Goal: Navigation & Orientation: Find specific page/section

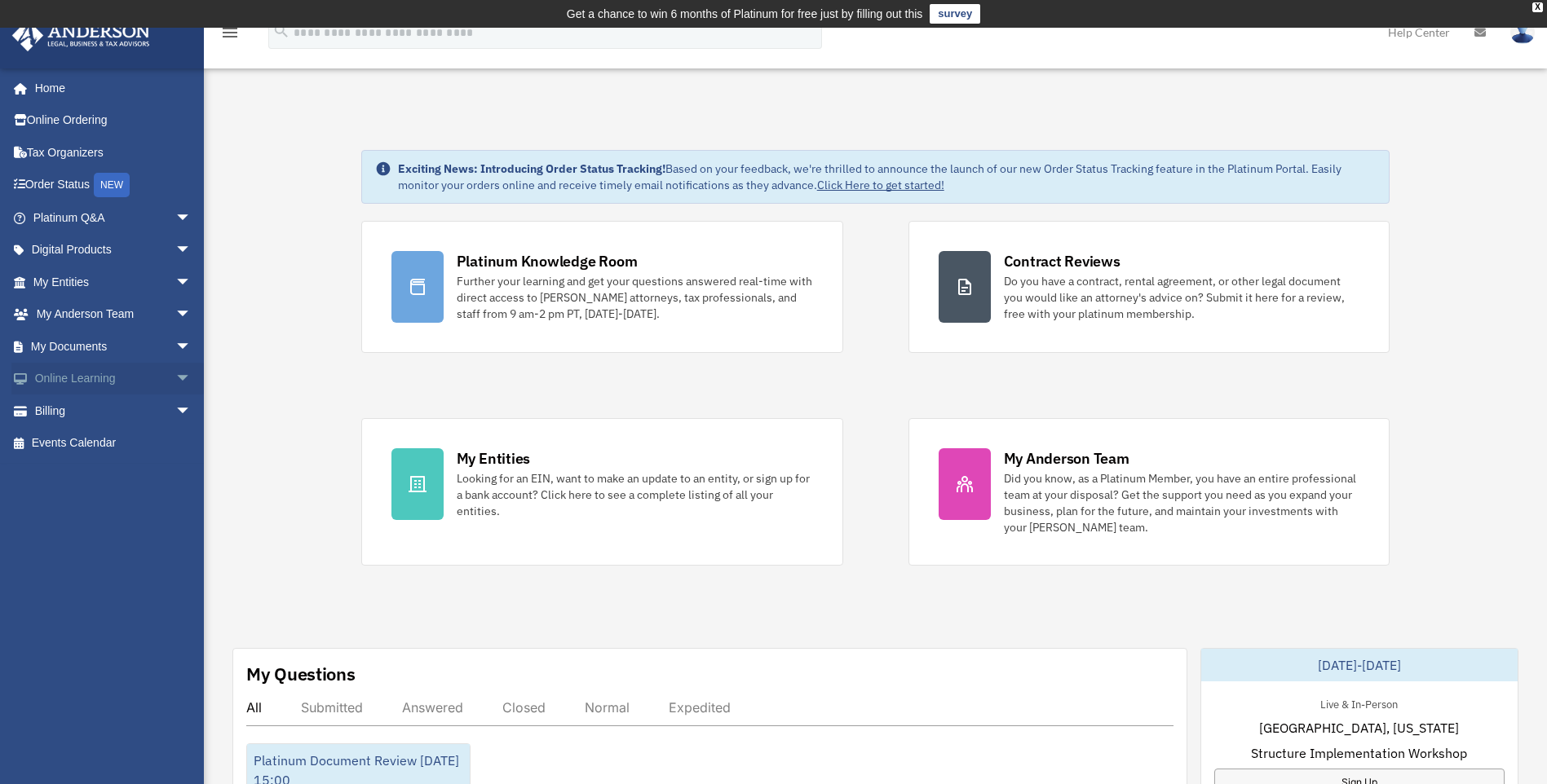
click at [176, 381] on span "arrow_drop_down" at bounding box center [191, 380] width 33 height 34
click at [100, 475] on link "Resources" at bounding box center [119, 475] width 193 height 33
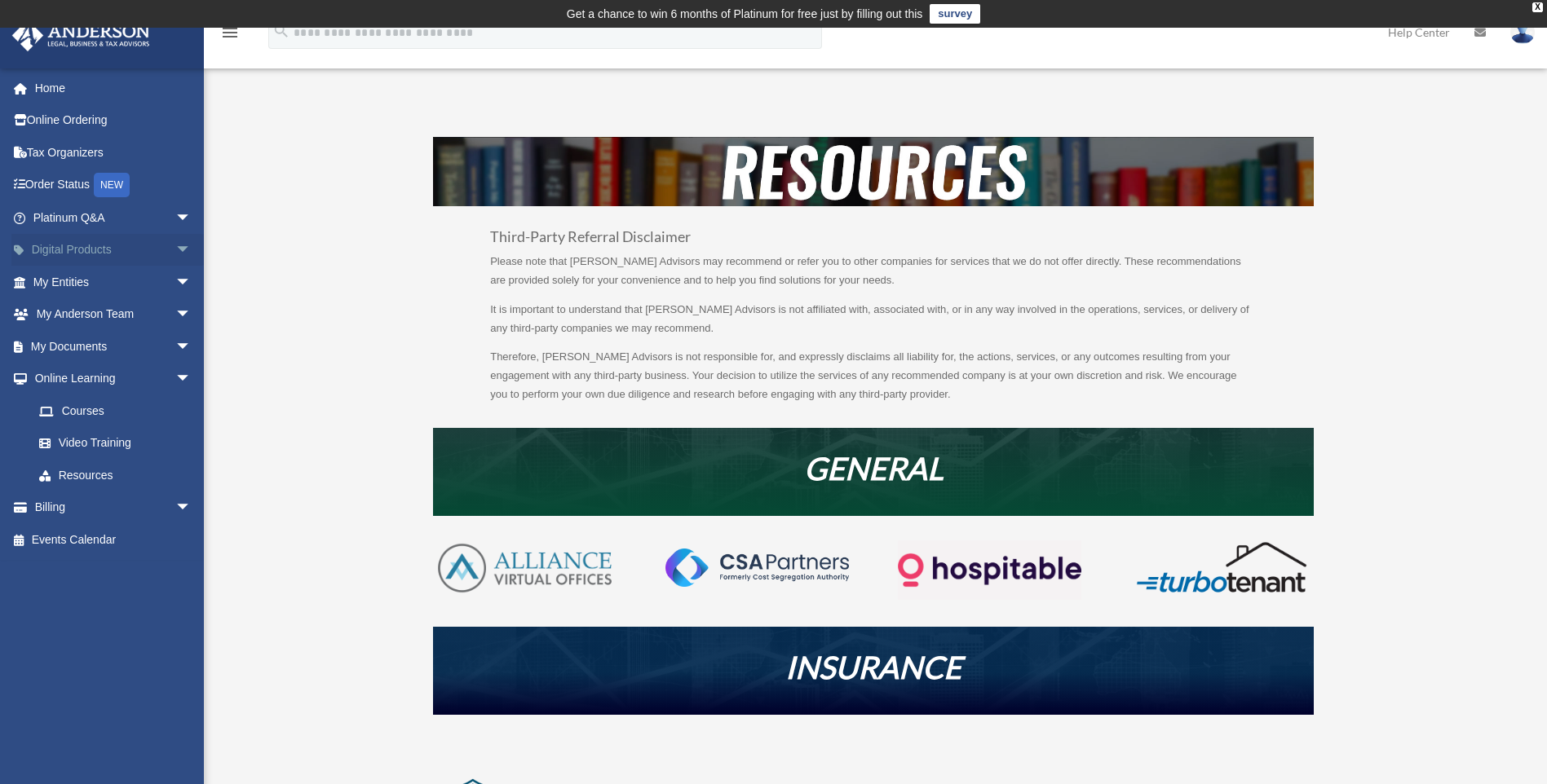
click at [176, 253] on span "arrow_drop_down" at bounding box center [191, 251] width 33 height 34
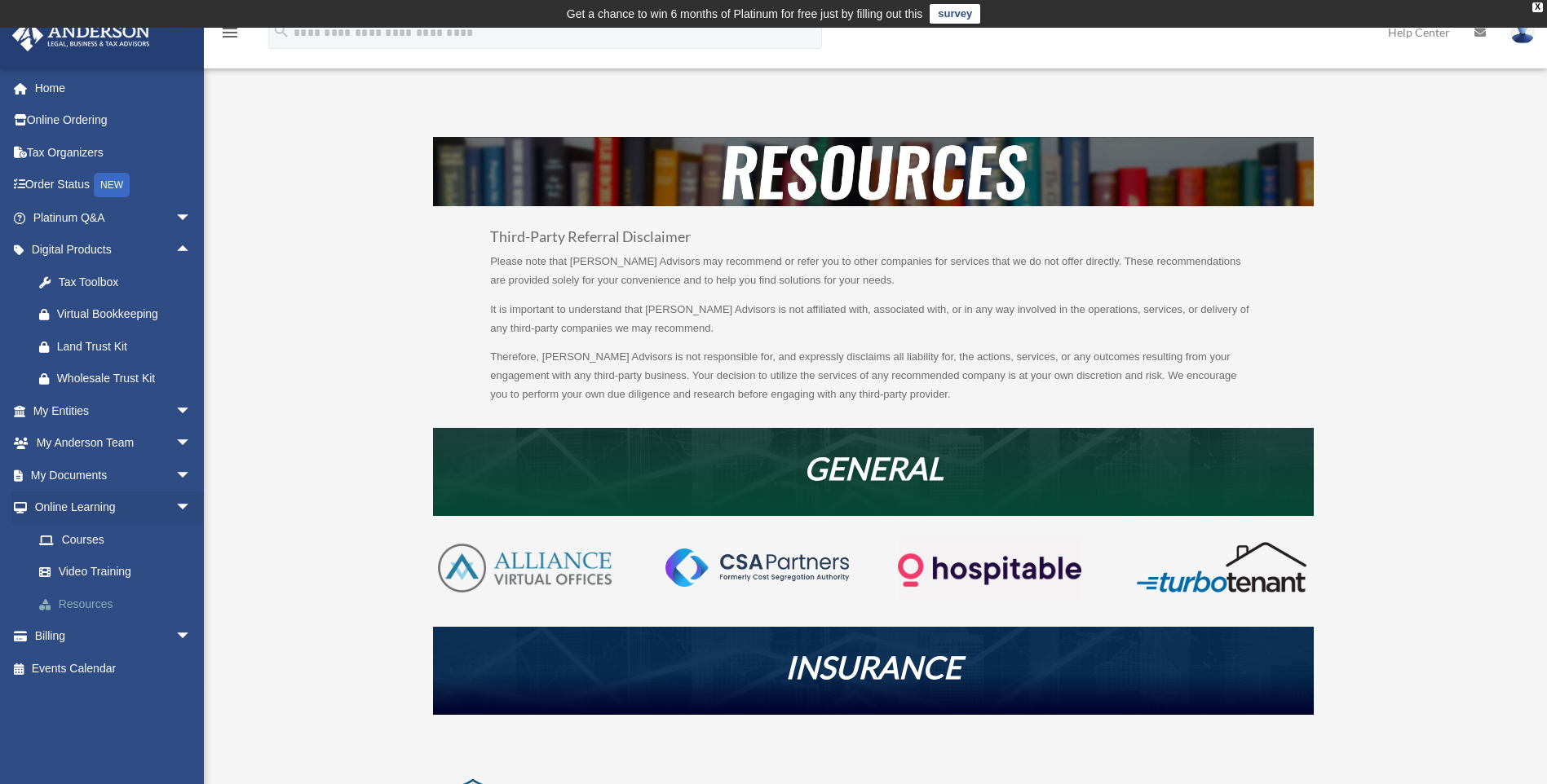
click at [108, 605] on link "Resources" at bounding box center [119, 604] width 193 height 33
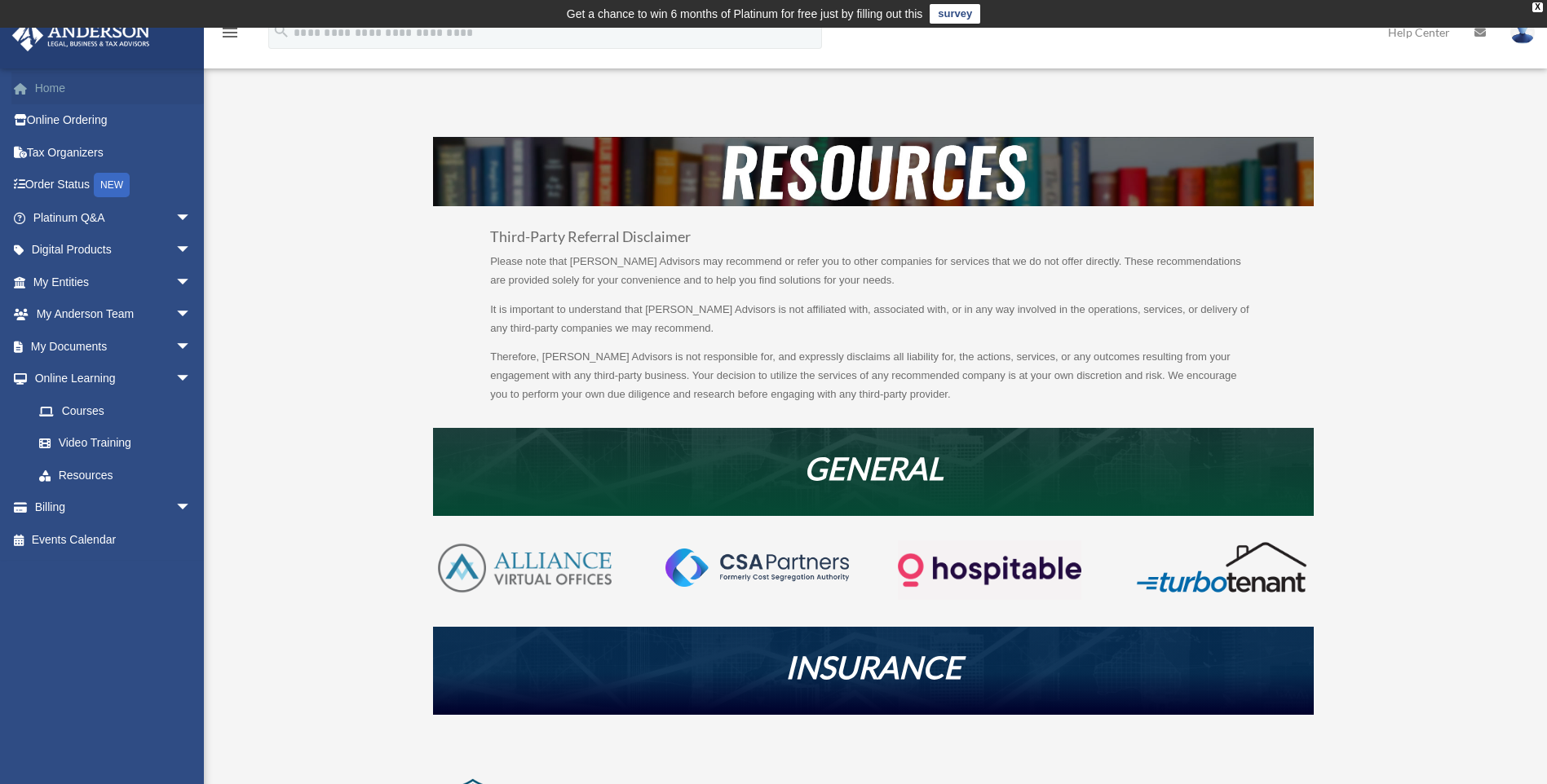
click at [42, 85] on link "Home" at bounding box center [113, 88] width 204 height 33
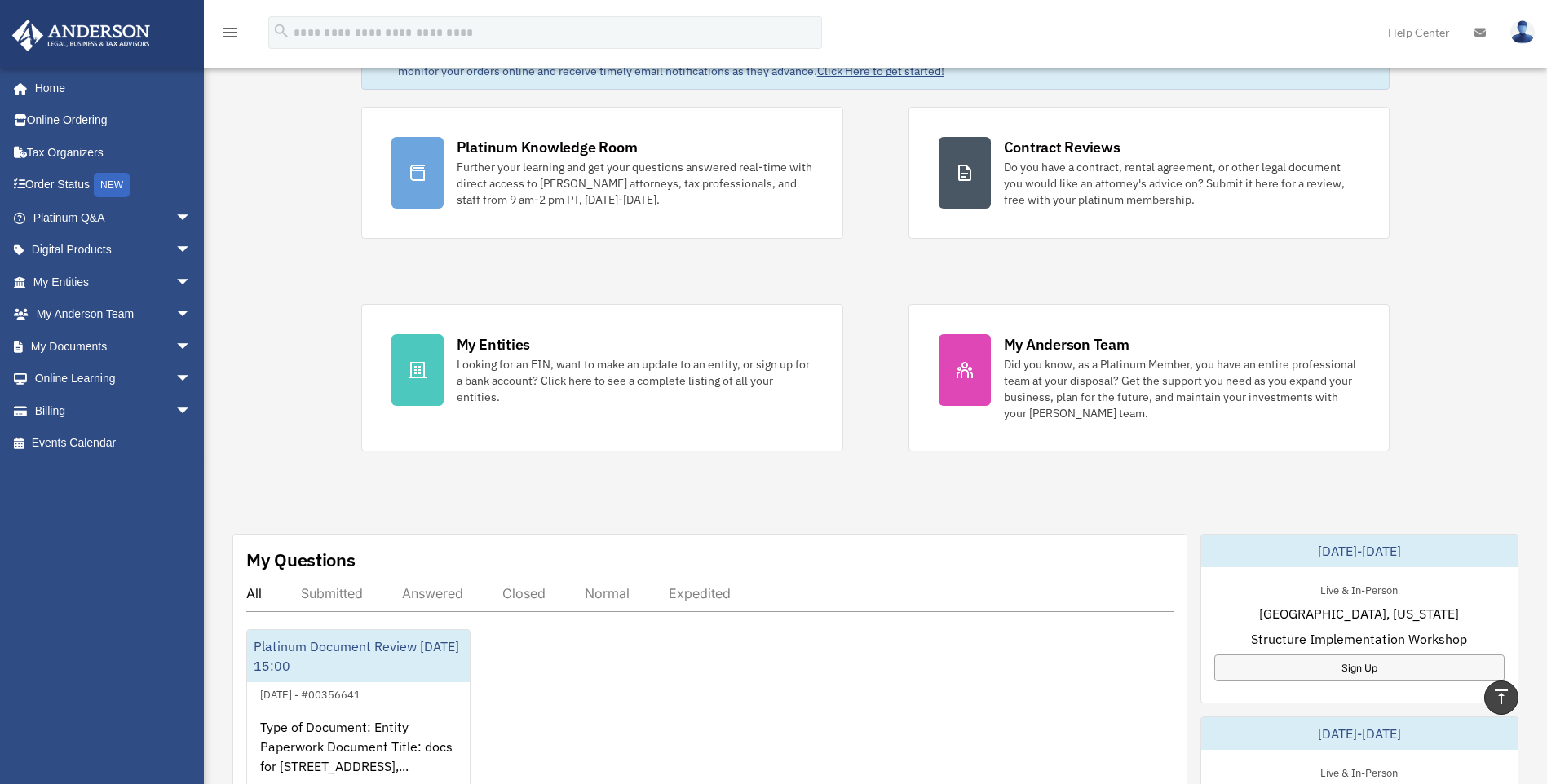
scroll to position [113, 0]
click at [176, 248] on span "arrow_drop_down" at bounding box center [191, 251] width 33 height 34
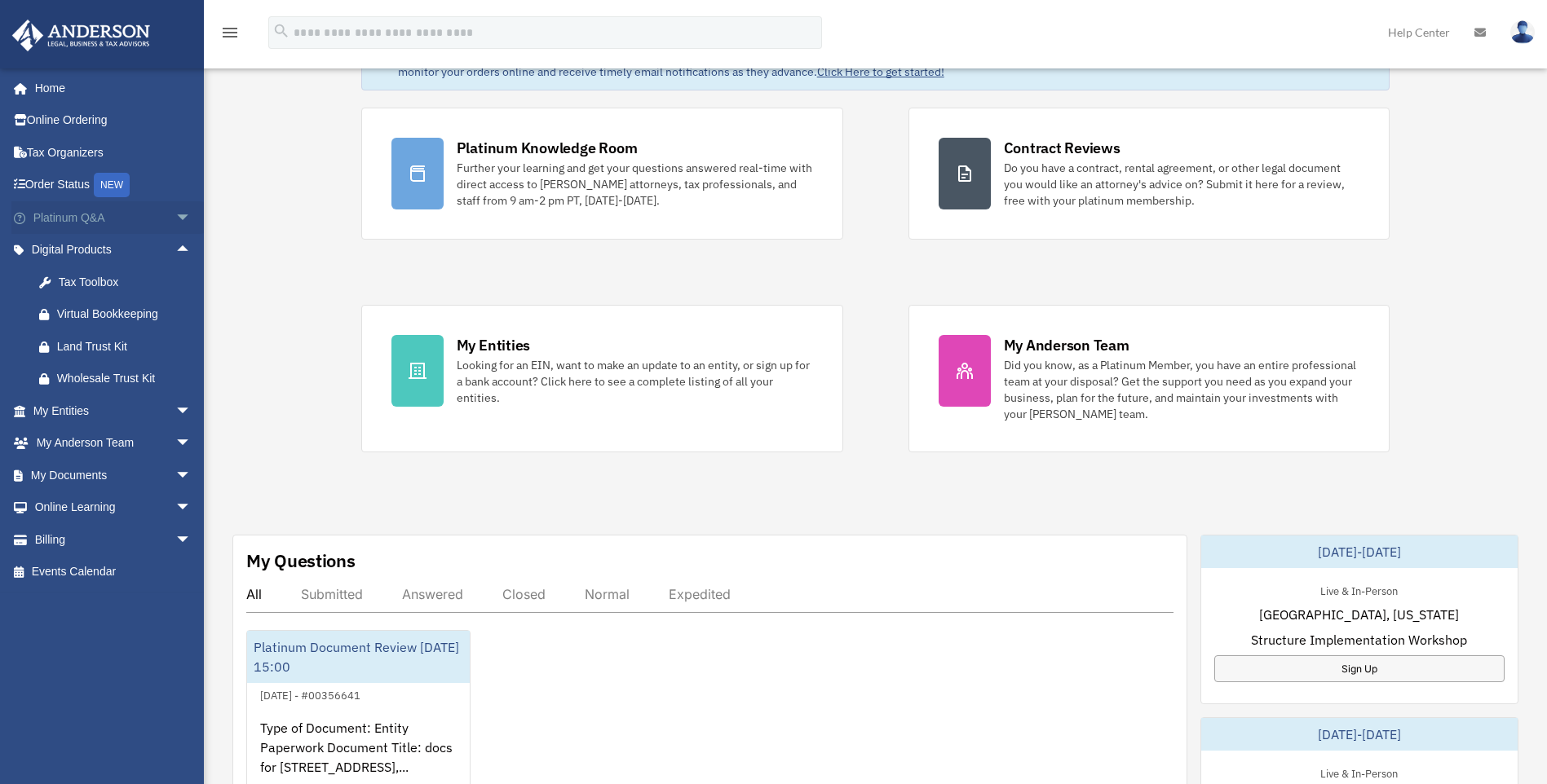
click at [176, 217] on span "arrow_drop_down" at bounding box center [191, 218] width 33 height 34
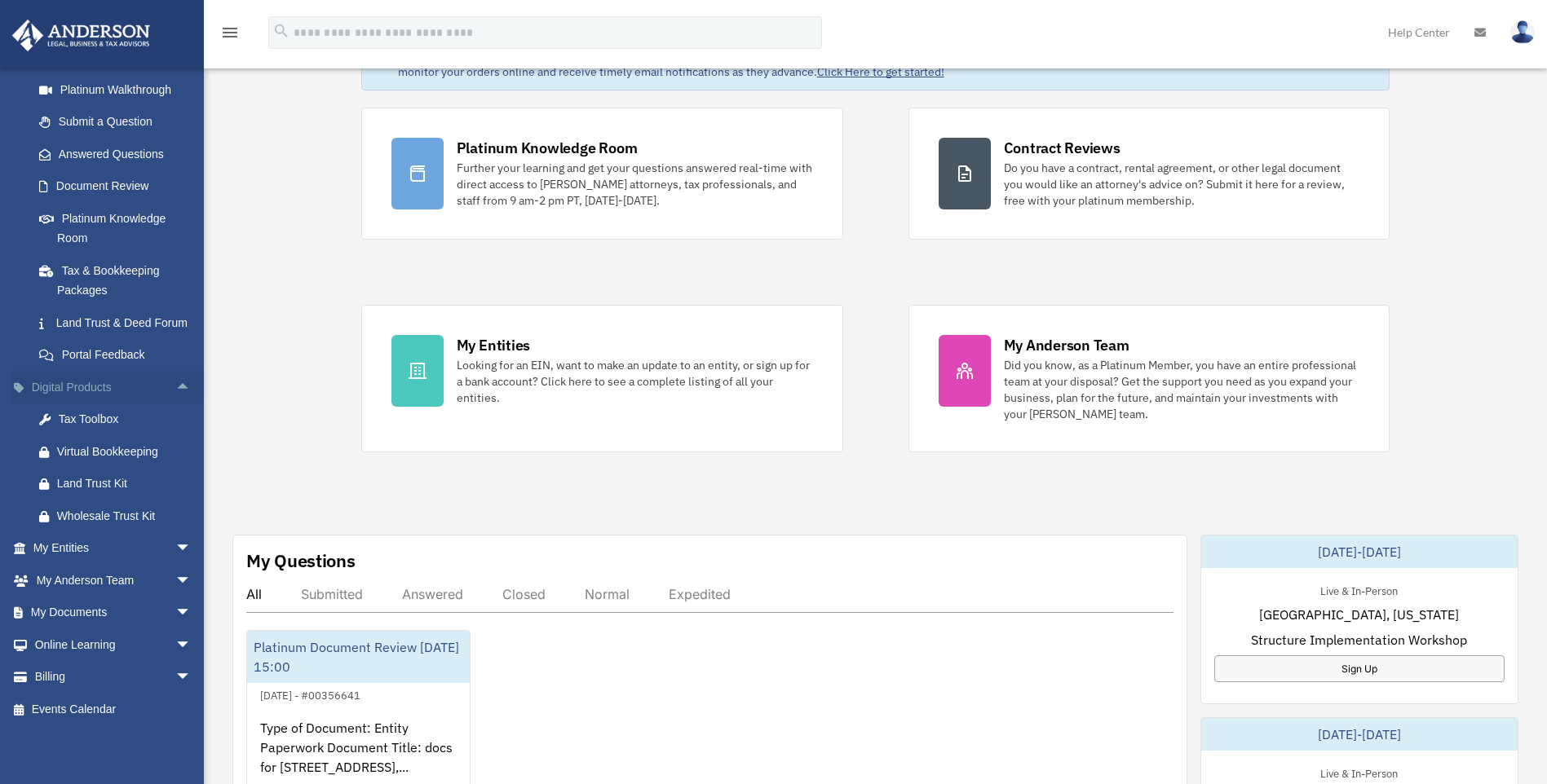
scroll to position [212, 0]
click at [176, 579] on span "arrow_drop_down" at bounding box center [191, 581] width 33 height 34
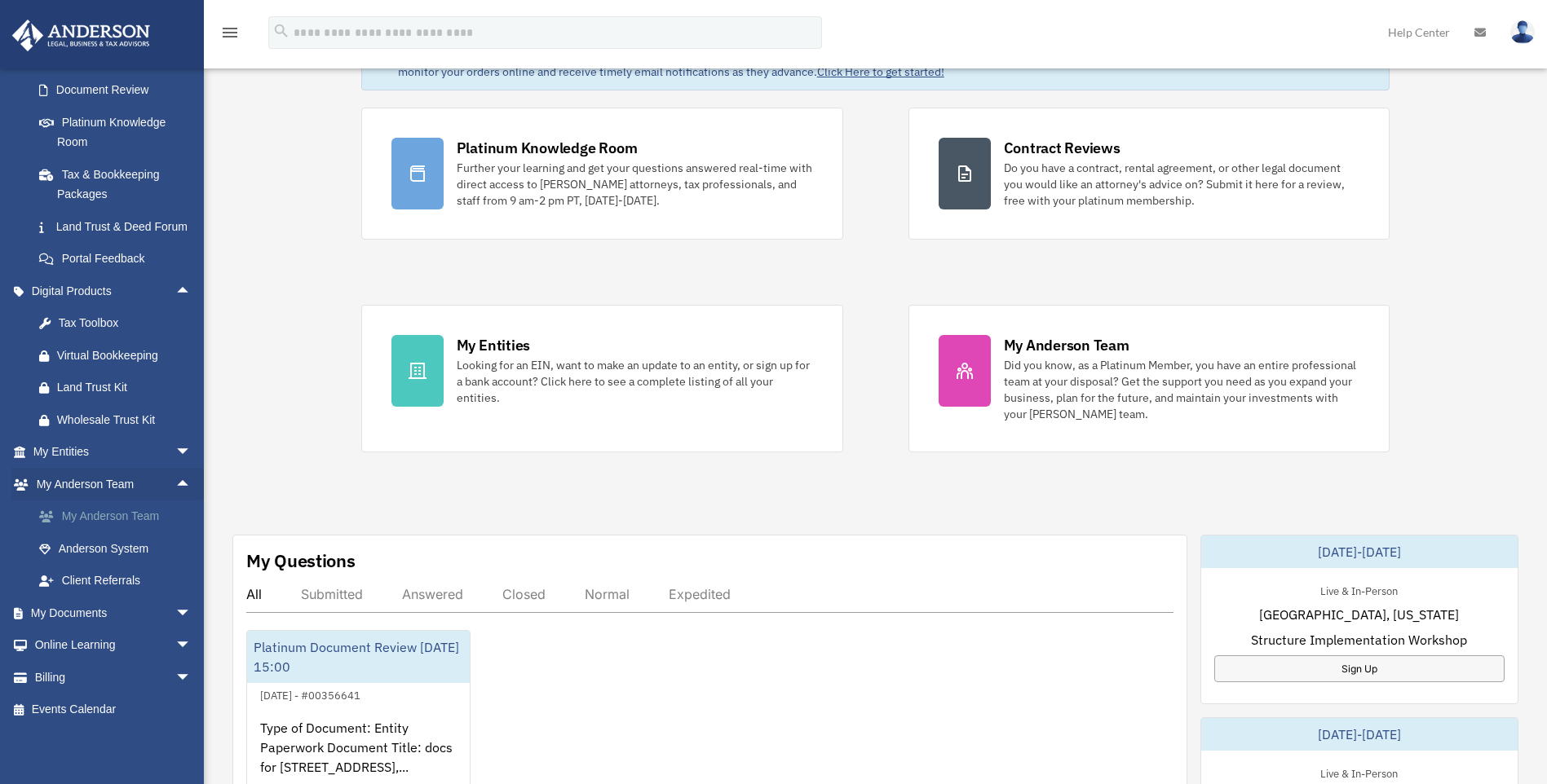
scroll to position [309, 0]
click at [176, 611] on span "arrow_drop_down" at bounding box center [191, 614] width 33 height 34
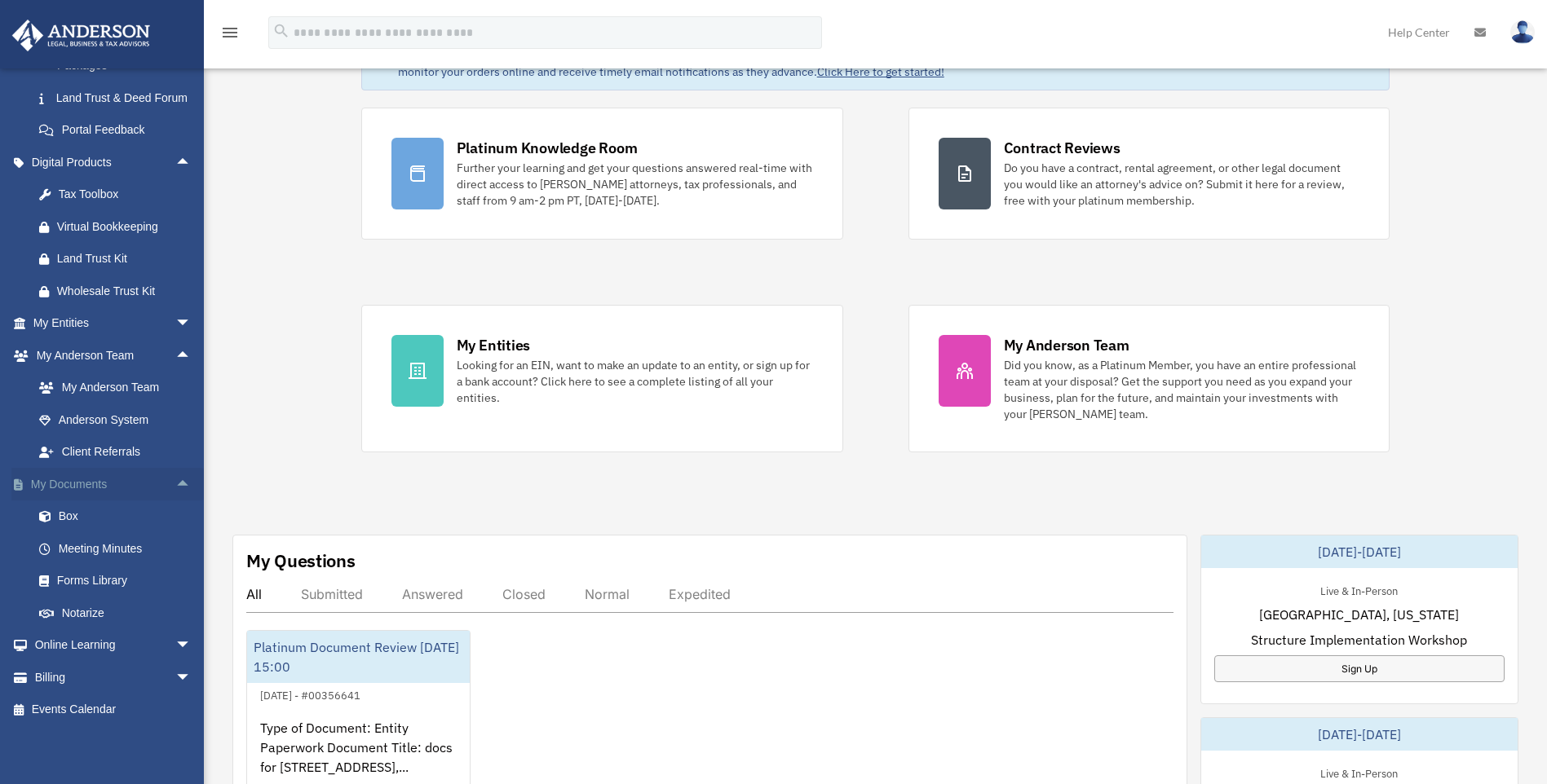
scroll to position [438, 0]
click at [83, 610] on link "Notarize" at bounding box center [119, 613] width 193 height 33
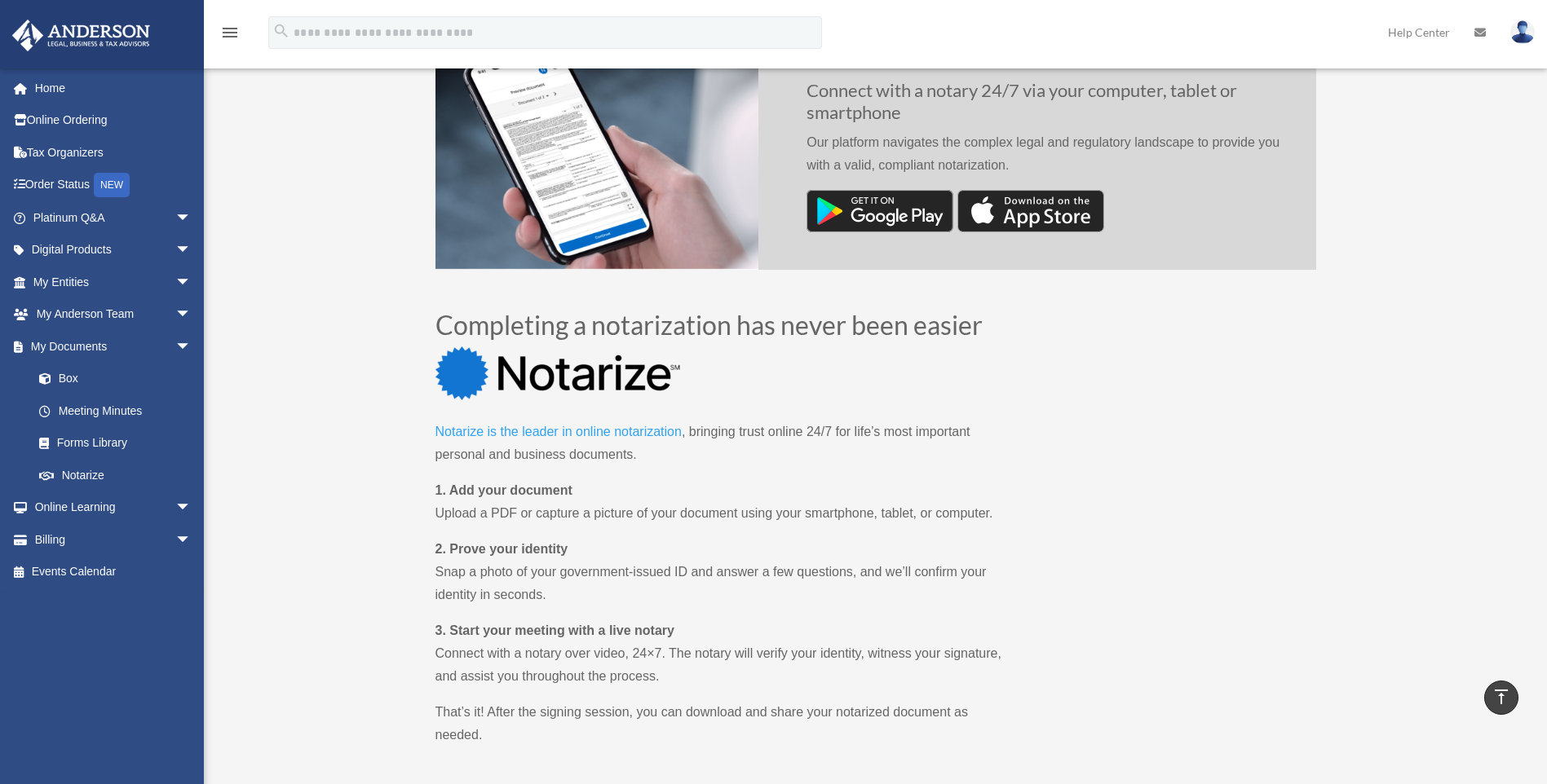
scroll to position [489, 0]
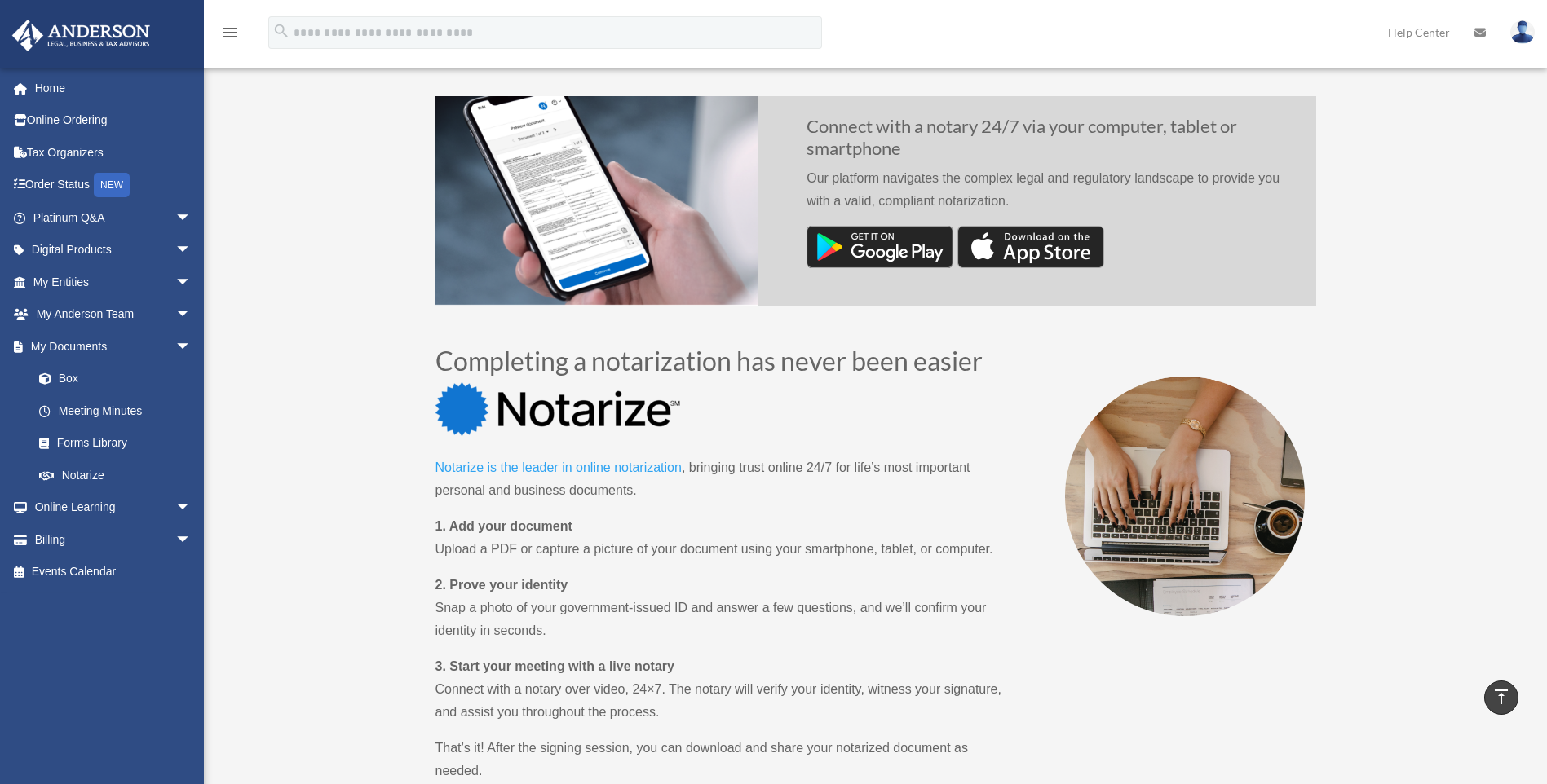
click at [544, 468] on link "Notarize is the leader in online notarization" at bounding box center [559, 472] width 246 height 22
